Goal: Find specific page/section: Find specific page/section

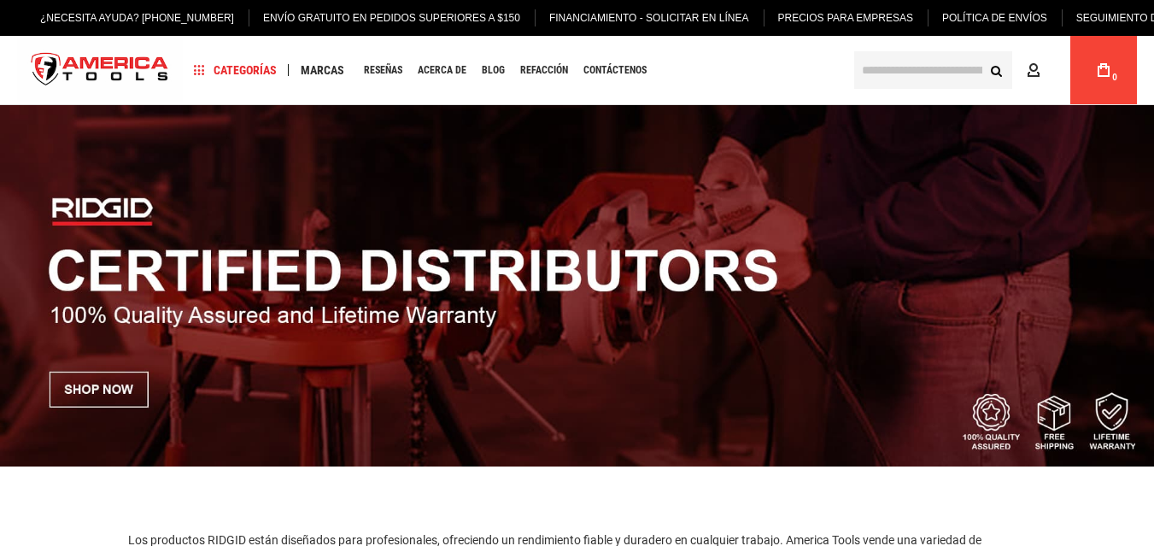
click at [863, 264] on img at bounding box center [577, 285] width 1154 height 361
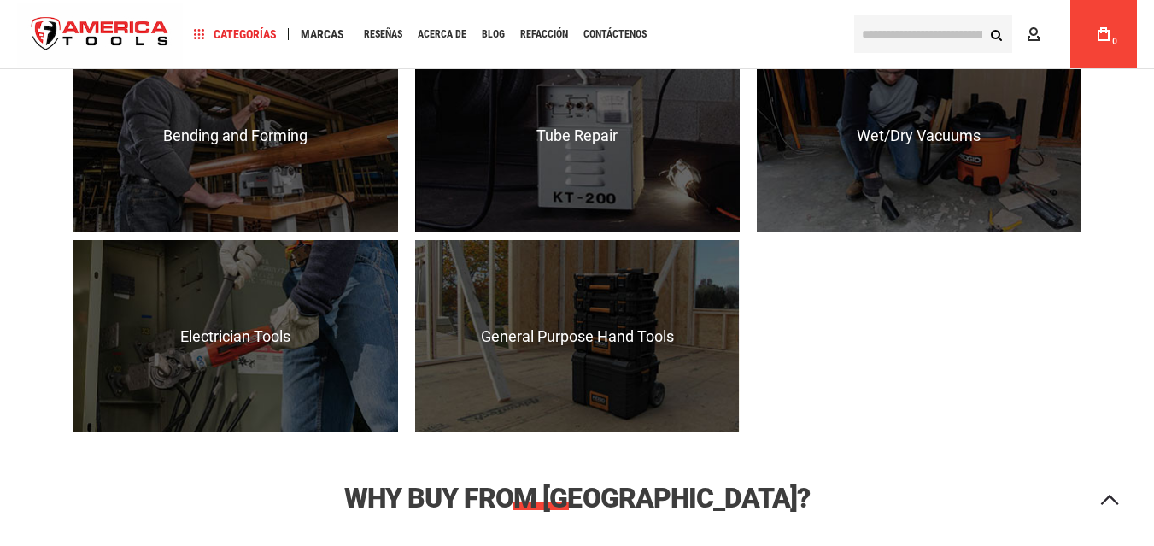
scroll to position [1951, 0]
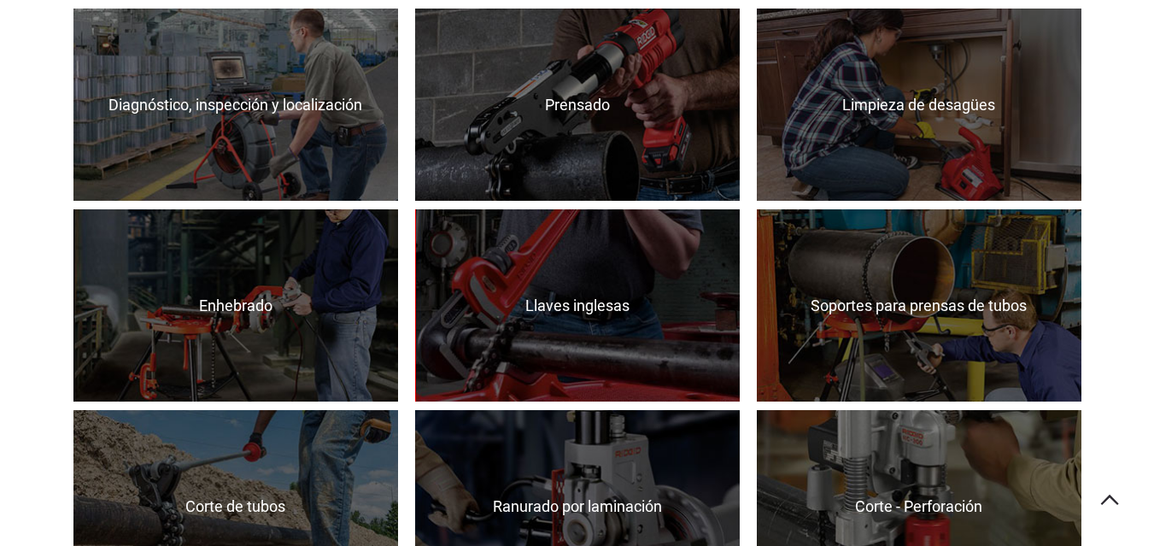
scroll to position [1219, 0]
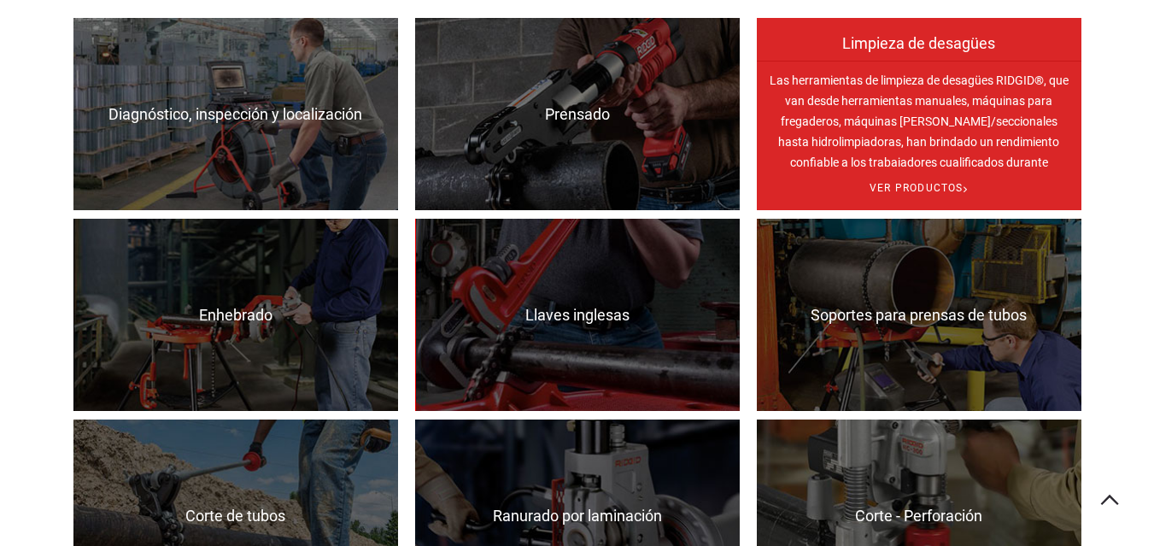
click at [904, 167] on font "Las herramientas de limpieza de desagües RIDGID®, que van desde herramientas ma…" at bounding box center [918, 131] width 299 height 116
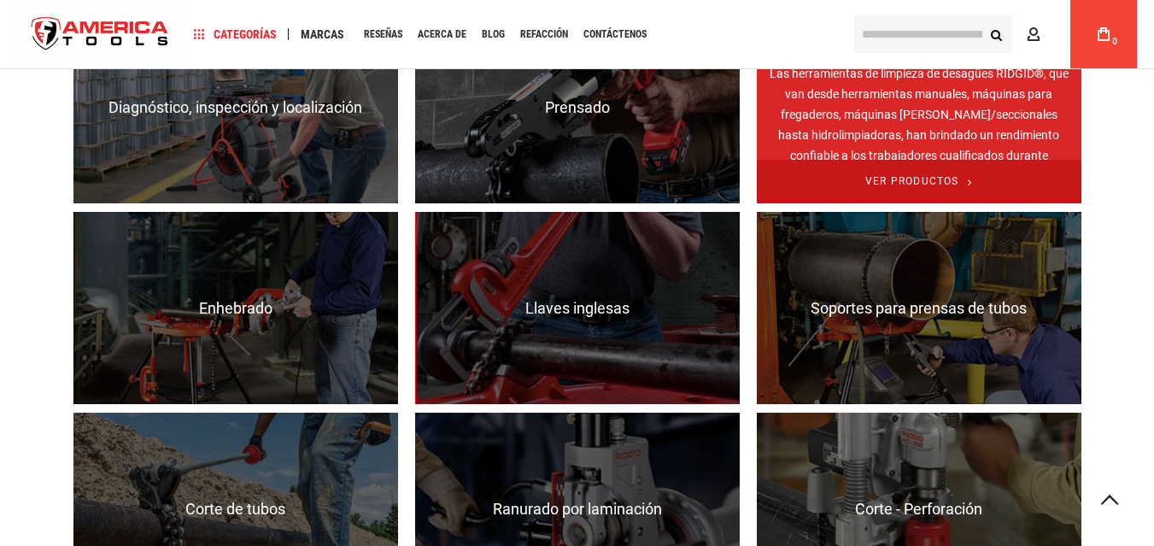
scroll to position [1213, 0]
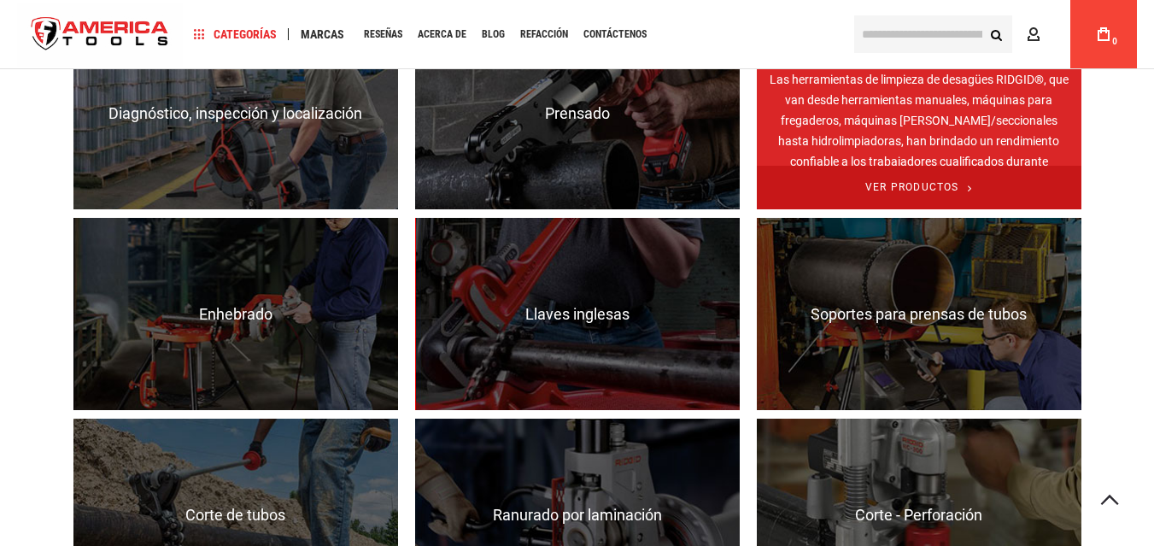
click at [888, 179] on span "Ver productos" at bounding box center [919, 188] width 324 height 44
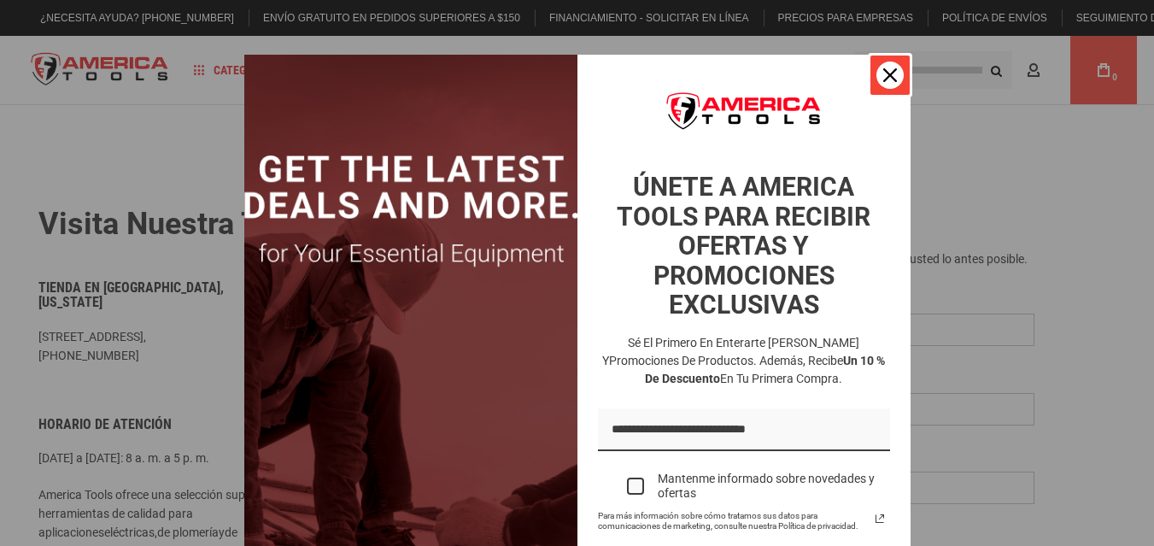
click at [876, 82] on div "Cerca" at bounding box center [889, 74] width 27 height 27
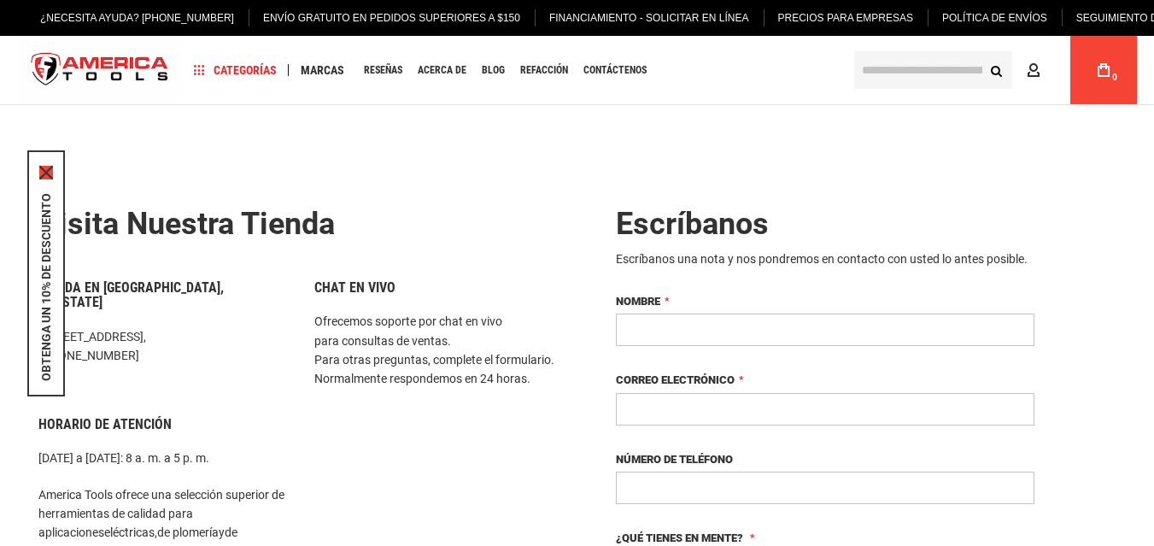
click at [46, 166] on icon "icono de cerrar" at bounding box center [46, 173] width 14 height 14
